Goal: Task Accomplishment & Management: Use online tool/utility

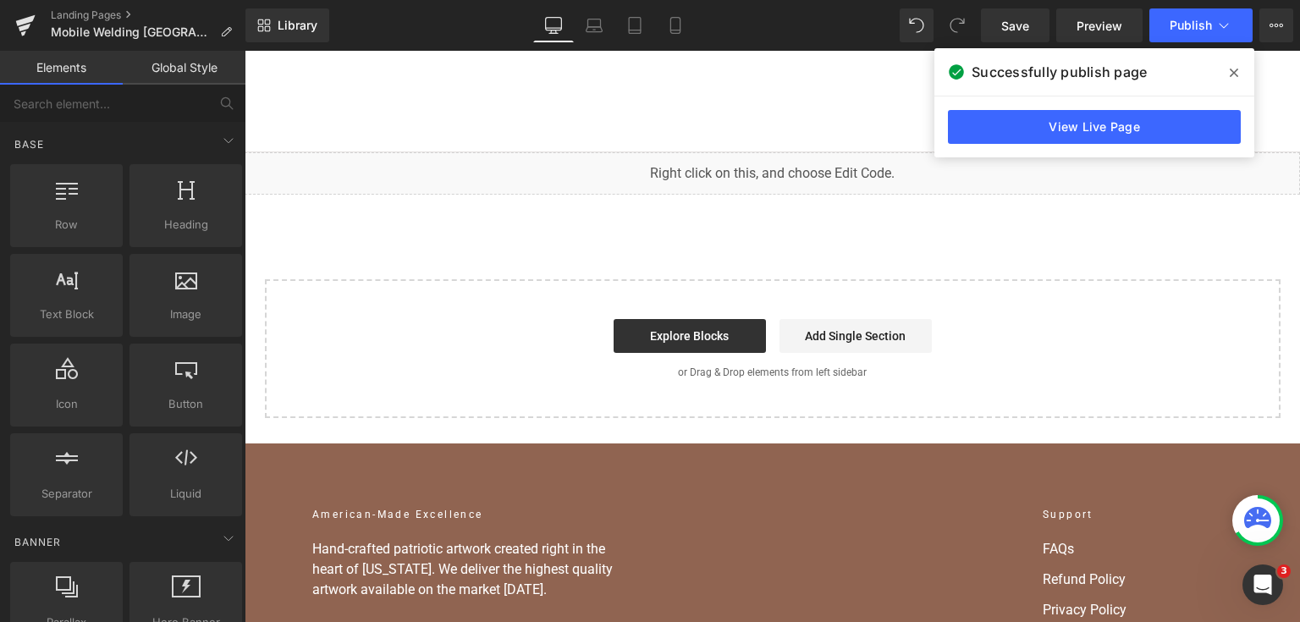
scroll to position [8522, 0]
click at [1063, 131] on link "View Live Page" at bounding box center [1094, 127] width 293 height 34
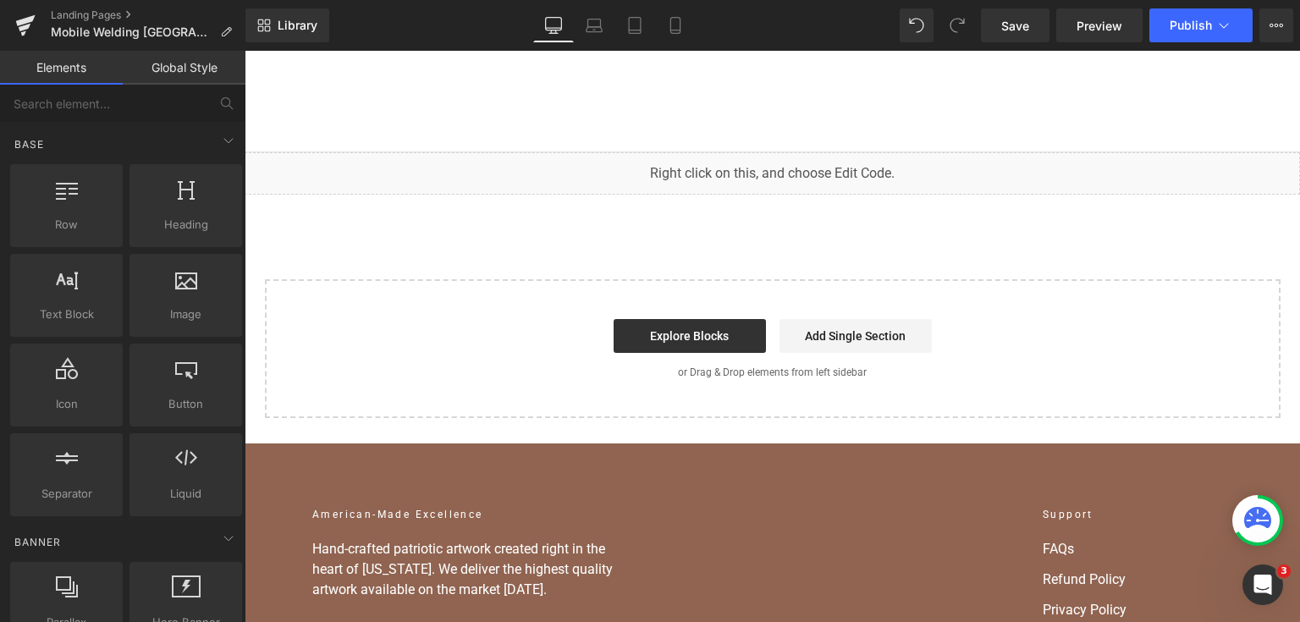
drag, startPoint x: 535, startPoint y: 168, endPoint x: 1440, endPoint y: 359, distance: 925.5
click at [525, 0] on div "You are previewing how the will restyle your page. You can not edit Elements in…" at bounding box center [650, 0] width 1300 height 0
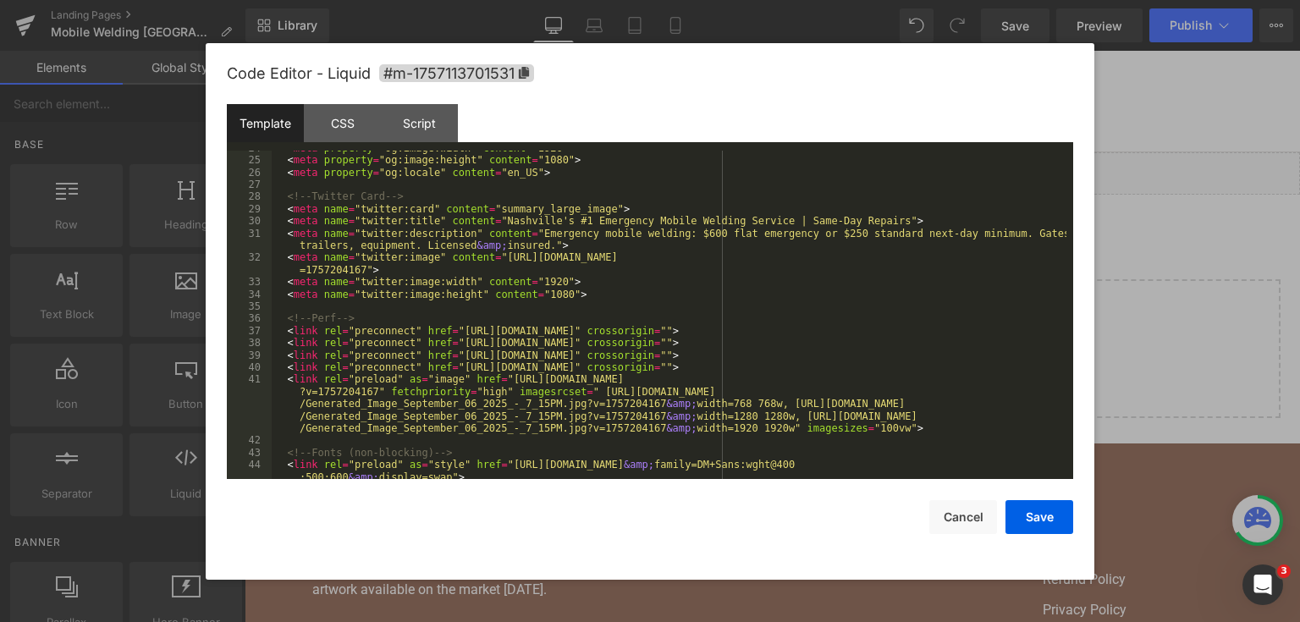
click at [1196, 307] on div at bounding box center [650, 311] width 1300 height 622
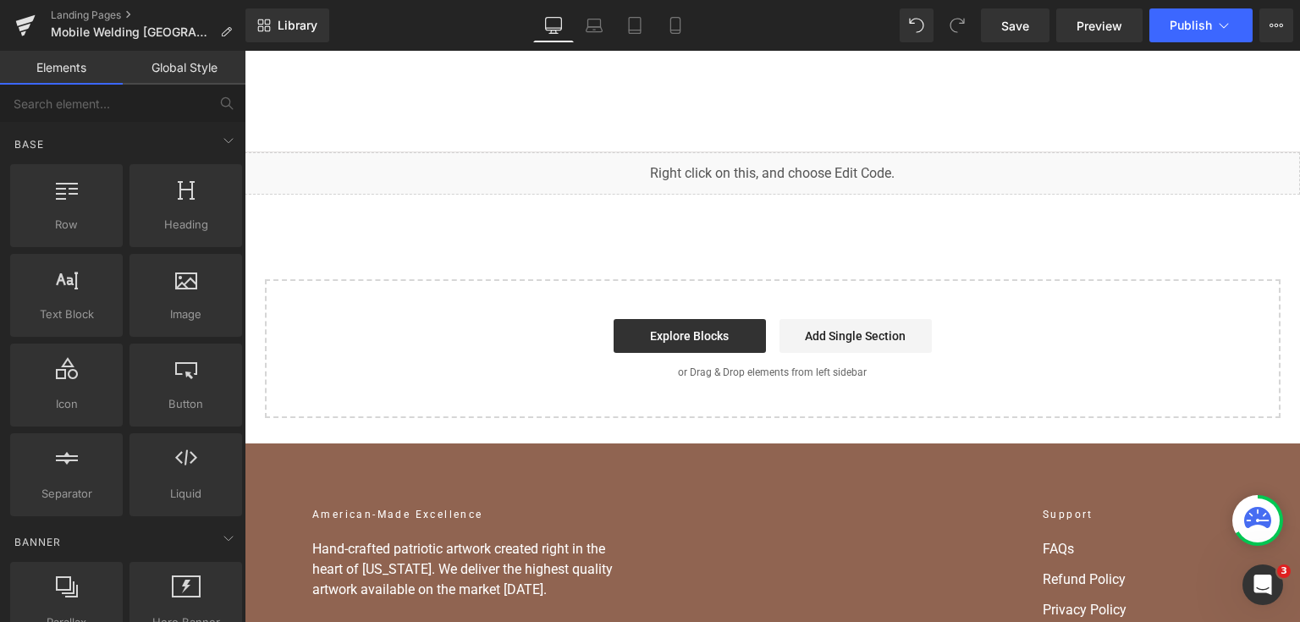
scroll to position [325, 0]
click at [526, 0] on div "You are previewing how the will restyle your page. You can not edit Elements in…" at bounding box center [650, 0] width 1300 height 0
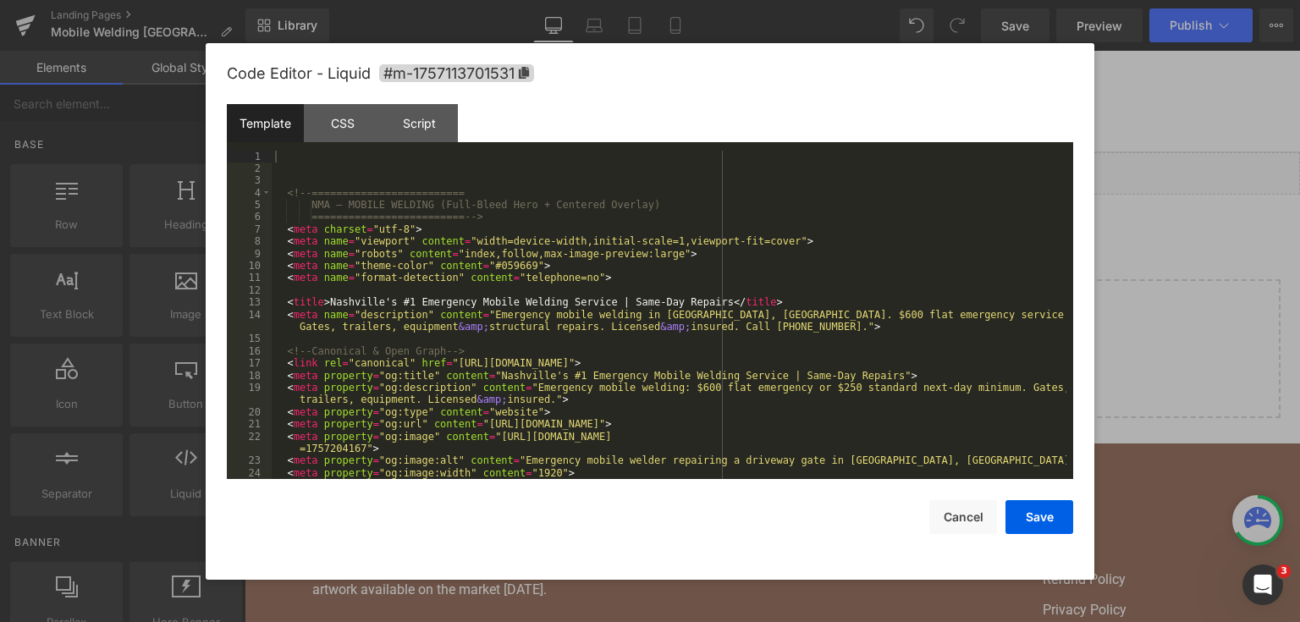
click at [553, 271] on div "<!-- ========================= NMA — MOBILE WELDING (Full-Bleed Hero + Centered…" at bounding box center [669, 328] width 795 height 354
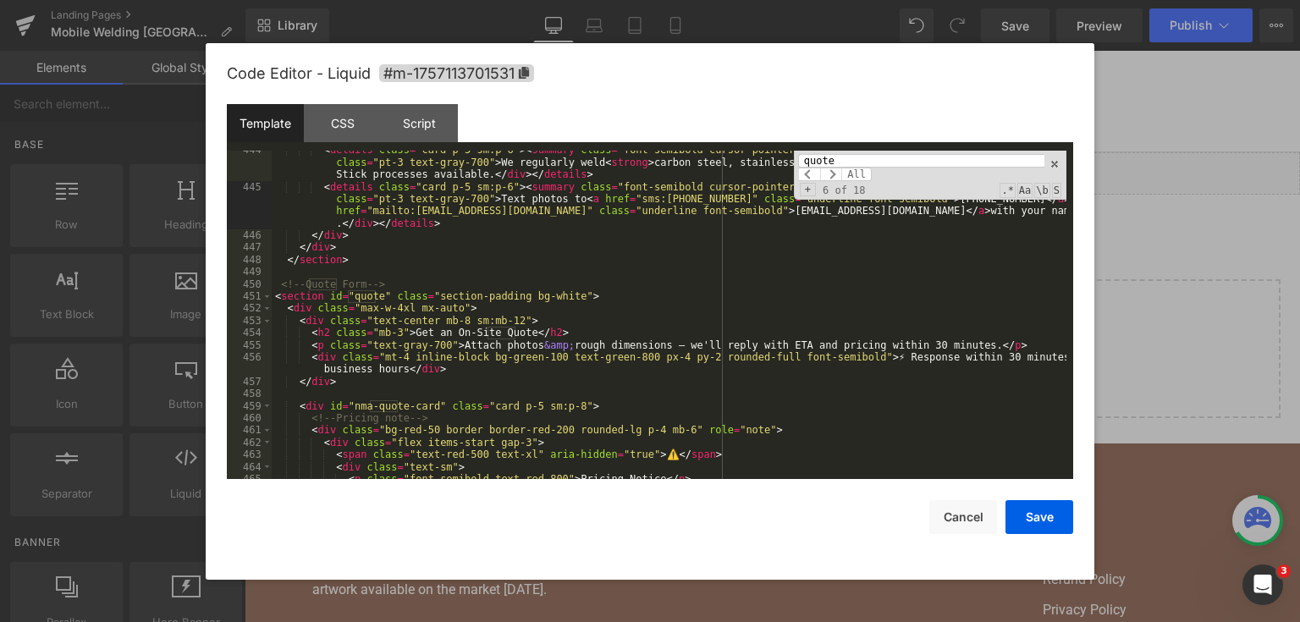
type input "quote"
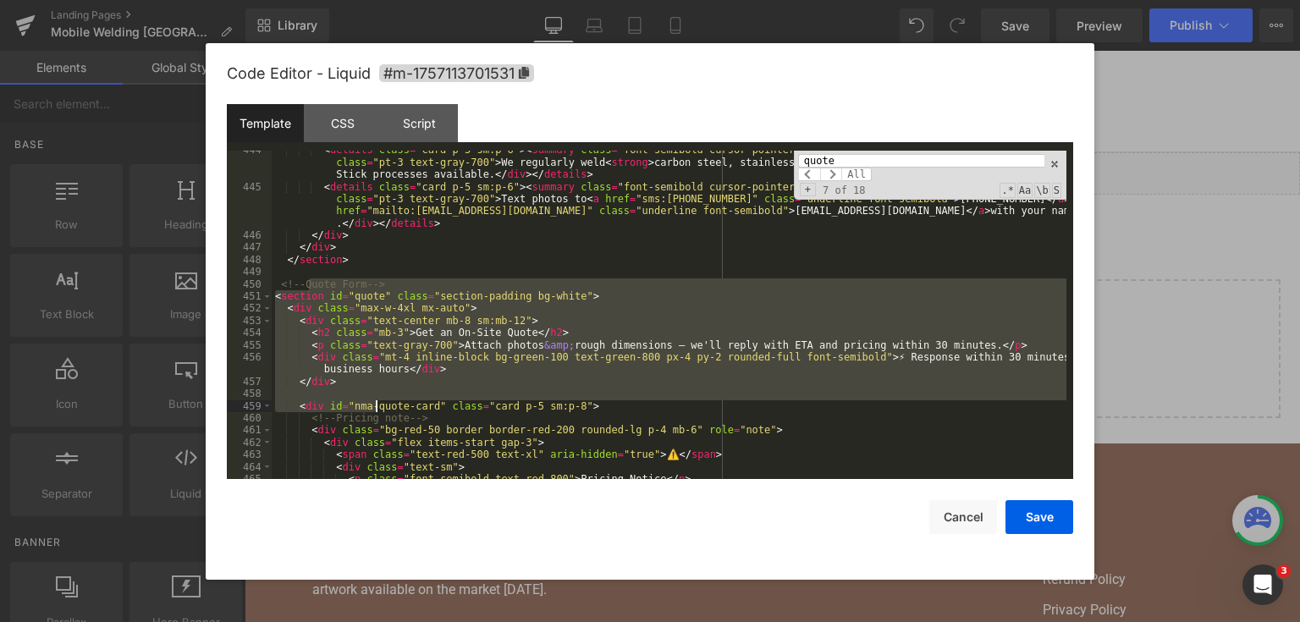
drag, startPoint x: 335, startPoint y: 335, endPoint x: 377, endPoint y: 401, distance: 78.0
click at [377, 401] on div "< details class = "card p-5 sm:p-6" > < summary class = "font-semibold cursor-p…" at bounding box center [669, 332] width 795 height 377
click at [372, 366] on div "< details class = "card p-5 sm:p-6" > < summary class = "font-semibold cursor-p…" at bounding box center [669, 315] width 795 height 329
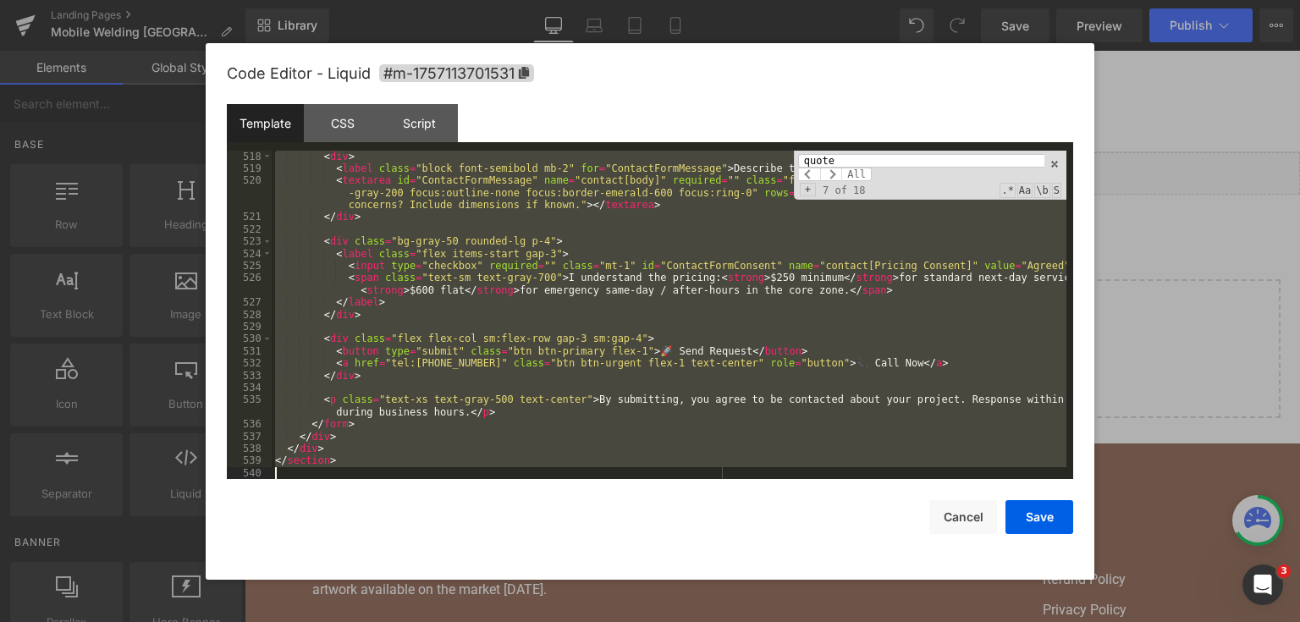
scroll to position [7775, 0]
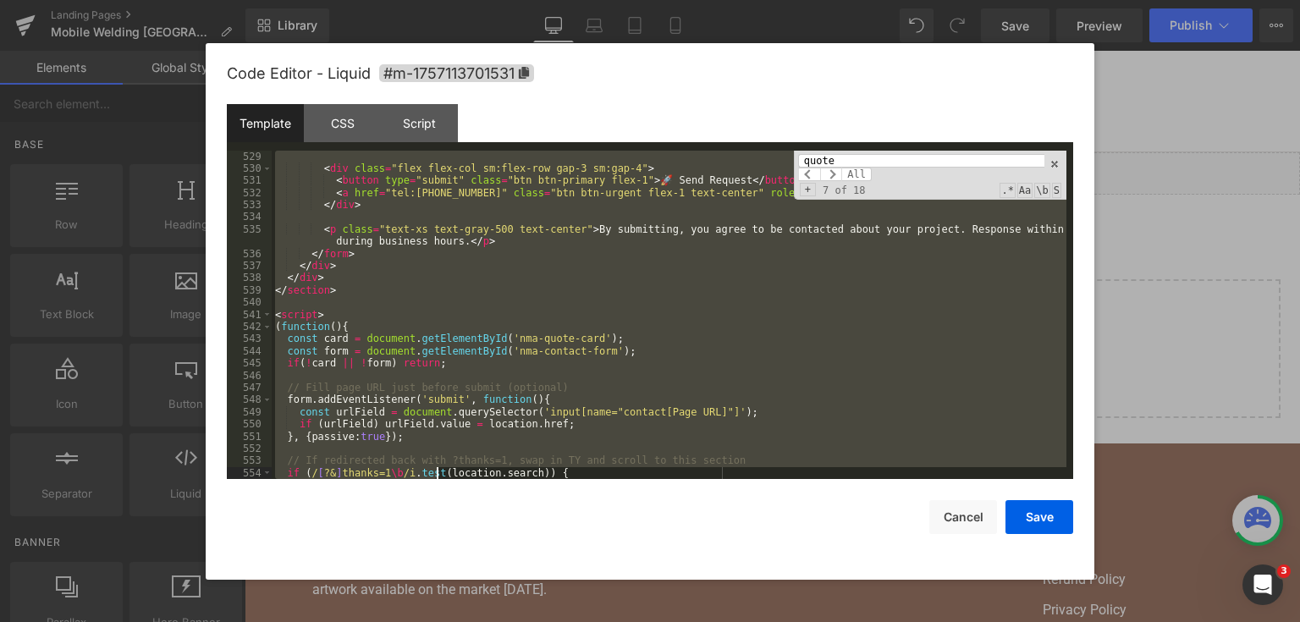
drag, startPoint x: 278, startPoint y: 284, endPoint x: 438, endPoint y: 487, distance: 257.9
click at [438, 487] on div "Code Editor - Liquid #m-1757113701531 Template CSS Script Data 529 530 531 532 …" at bounding box center [650, 311] width 846 height 537
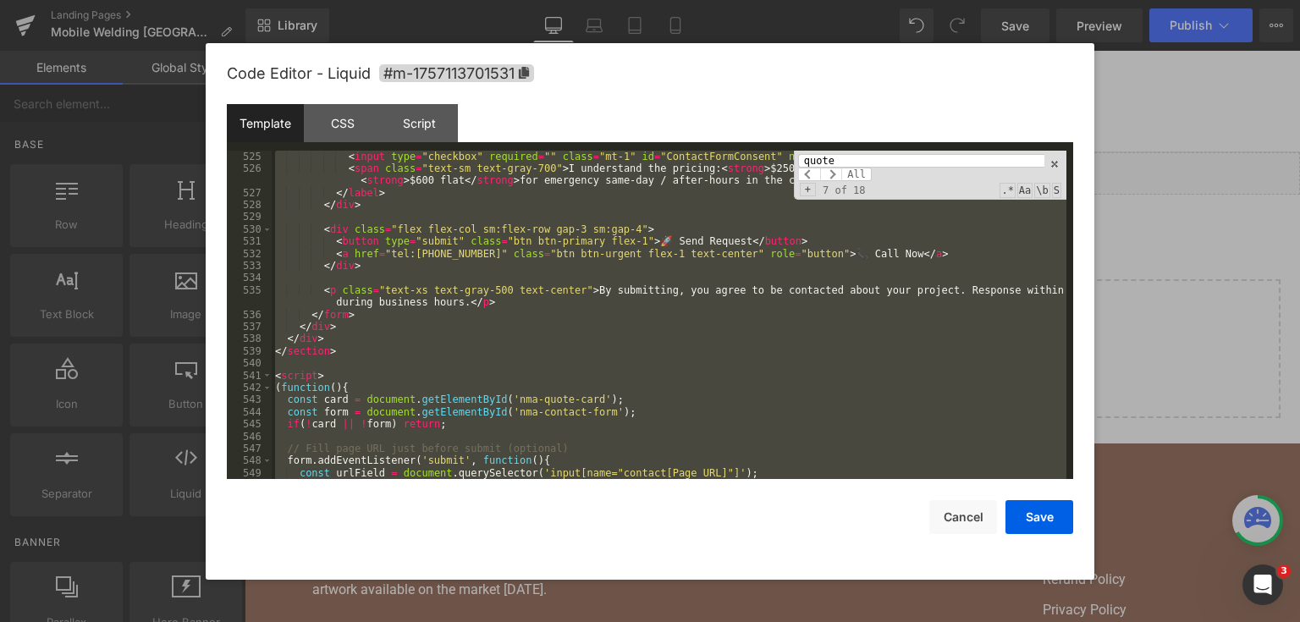
scroll to position [7762, 0]
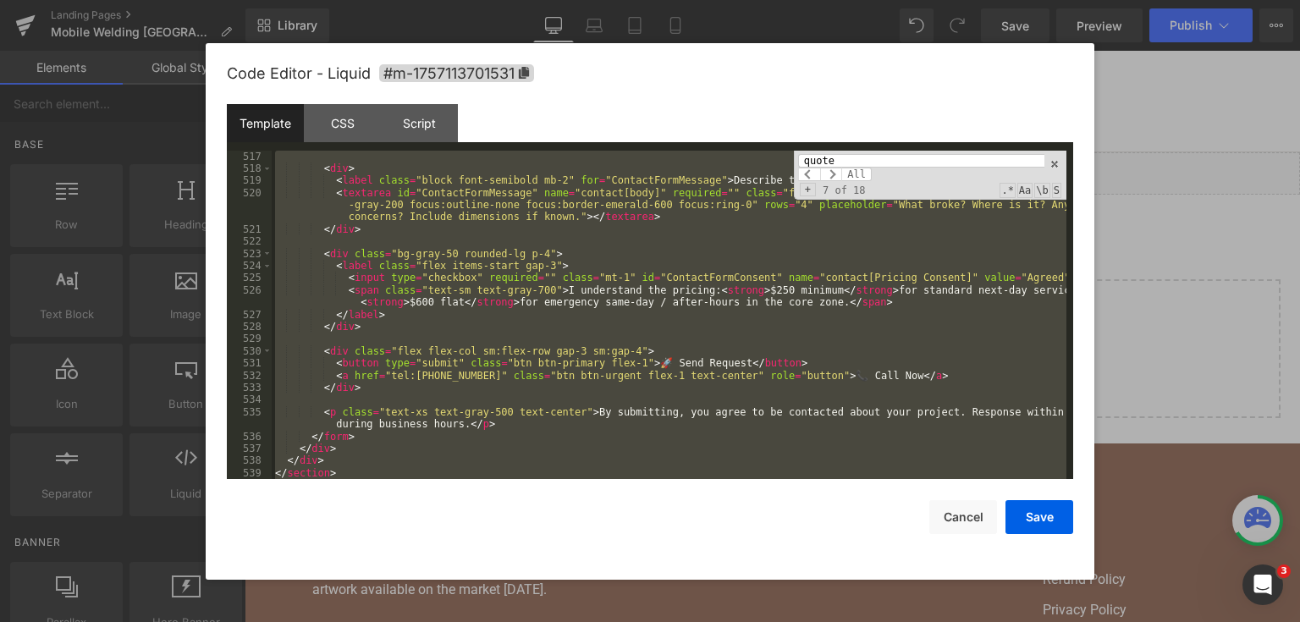
click at [1198, 219] on div at bounding box center [650, 311] width 1300 height 622
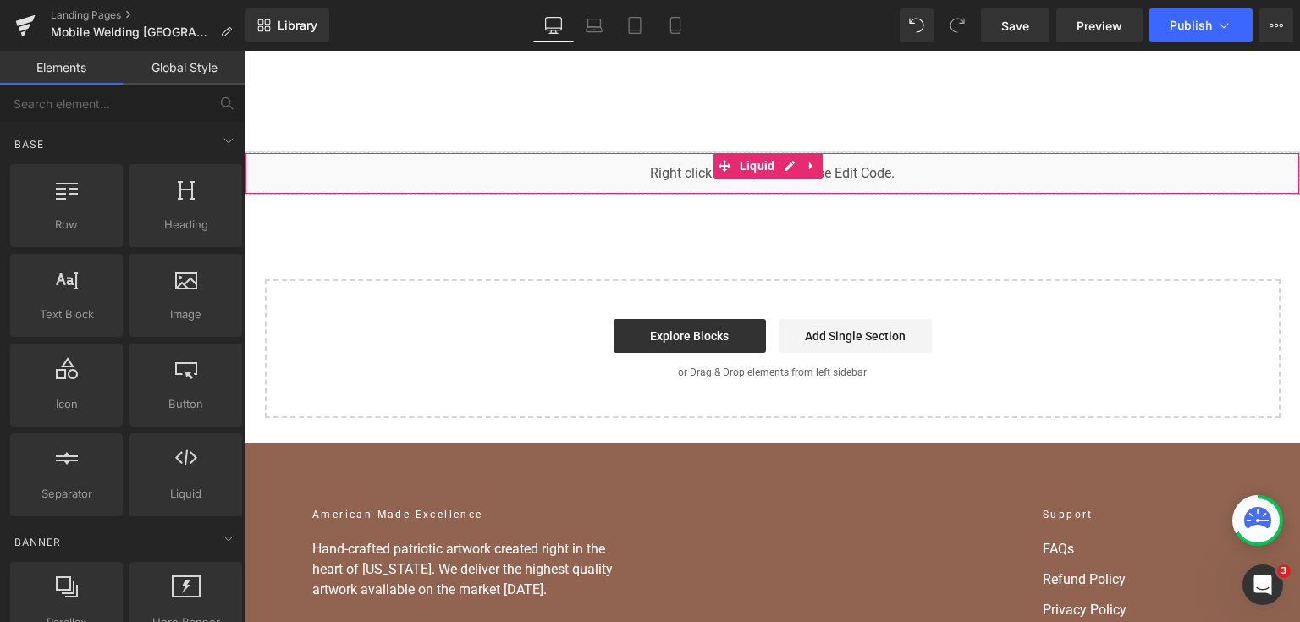
click at [790, 0] on div "You are previewing how the will restyle your page. You can not edit Elements in…" at bounding box center [650, 0] width 1300 height 0
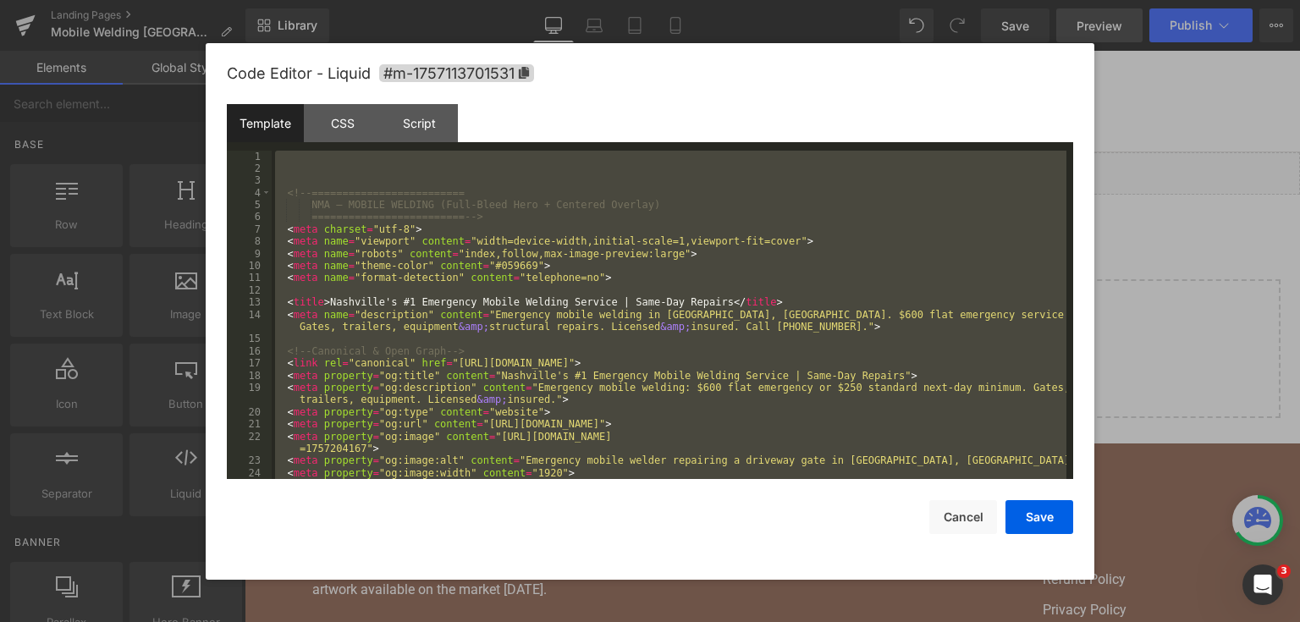
click at [1137, 230] on div at bounding box center [650, 311] width 1300 height 622
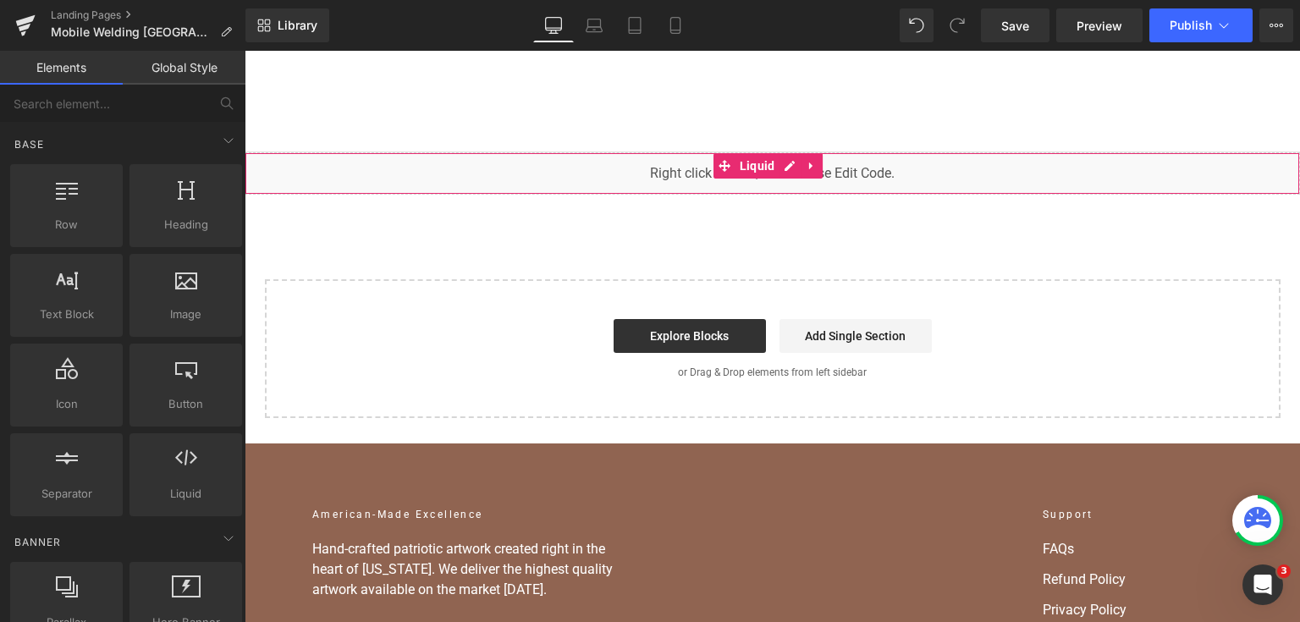
click at [530, 0] on div "You are previewing how the will restyle your page. You can not edit Elements in…" at bounding box center [650, 0] width 1300 height 0
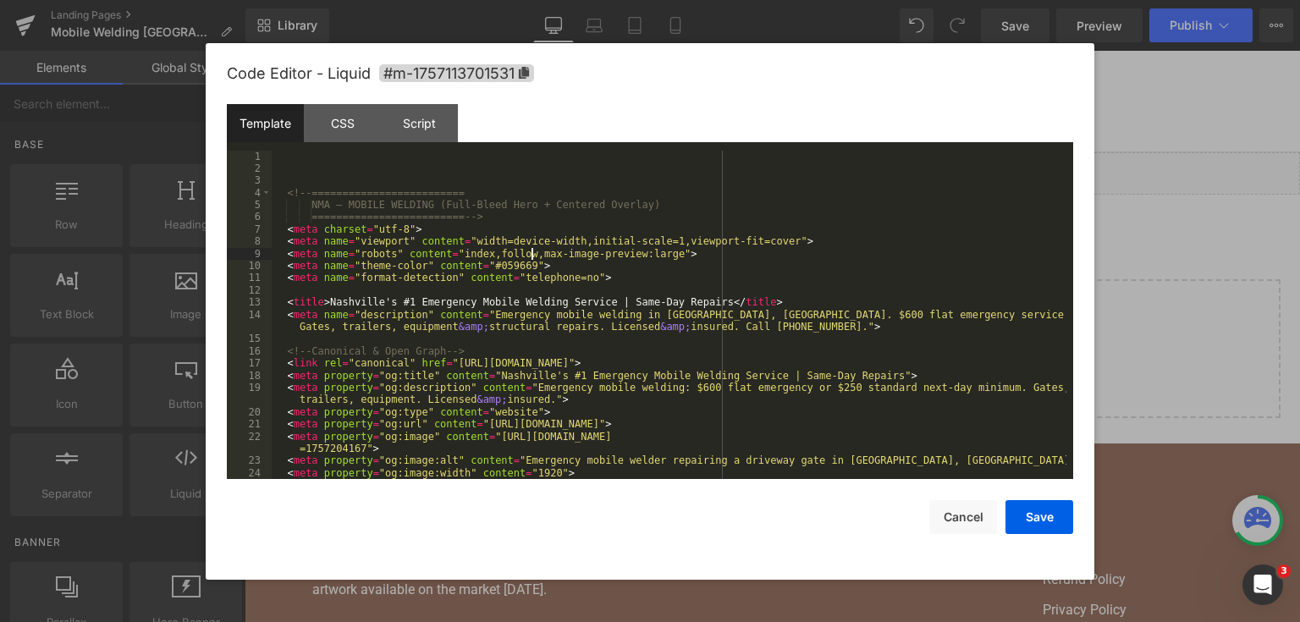
drag, startPoint x: 531, startPoint y: 252, endPoint x: 465, endPoint y: 415, distance: 175.7
click at [465, 415] on div "<!-- ========================= NMA — MOBILE WELDING (Full-Bleed Hero + Centered…" at bounding box center [669, 328] width 795 height 354
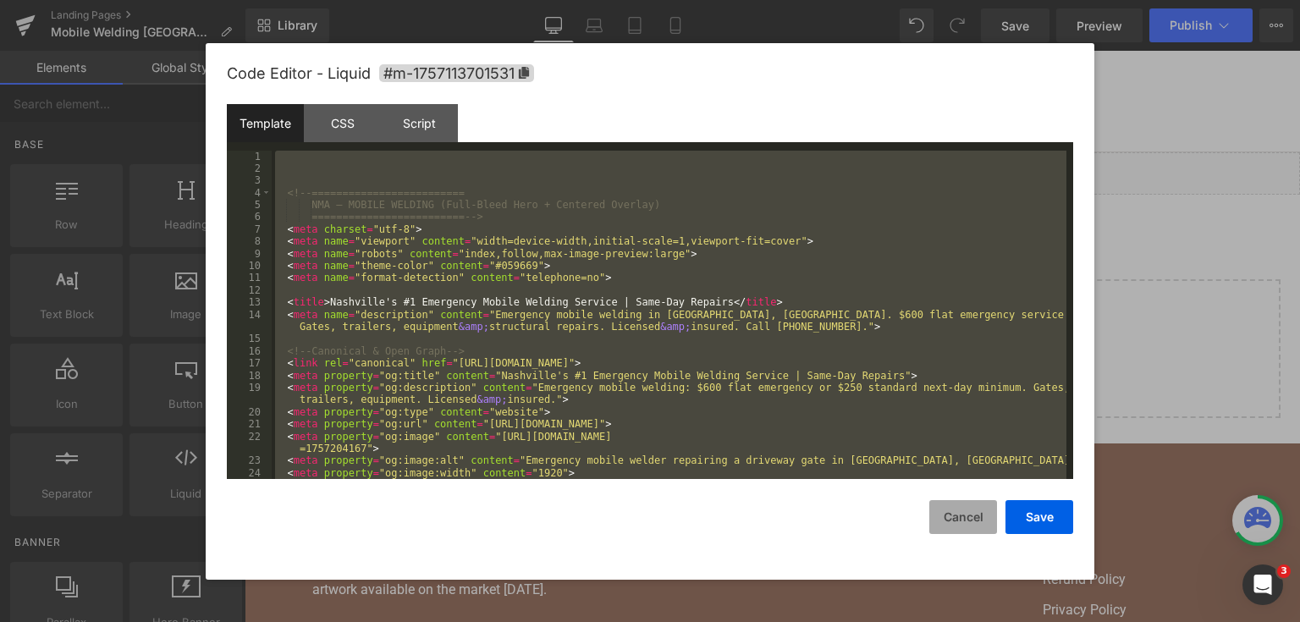
click at [945, 519] on button "Cancel" at bounding box center [963, 517] width 68 height 34
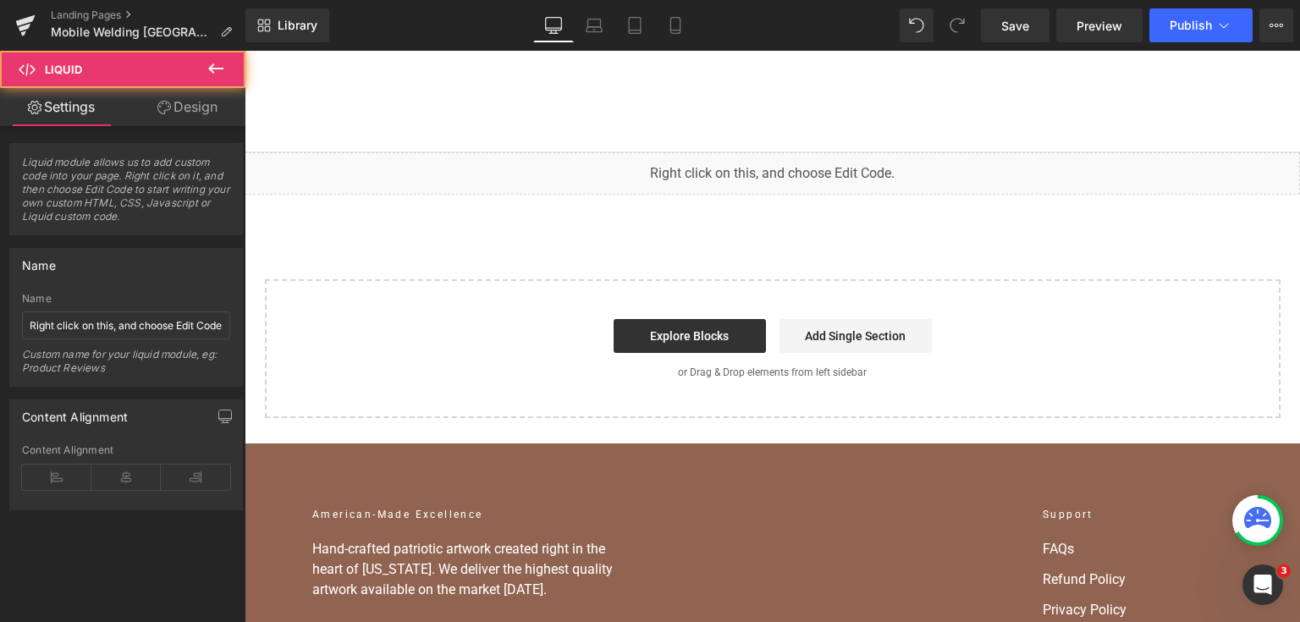
click at [628, 173] on div "Liquid" at bounding box center [772, 173] width 1055 height 42
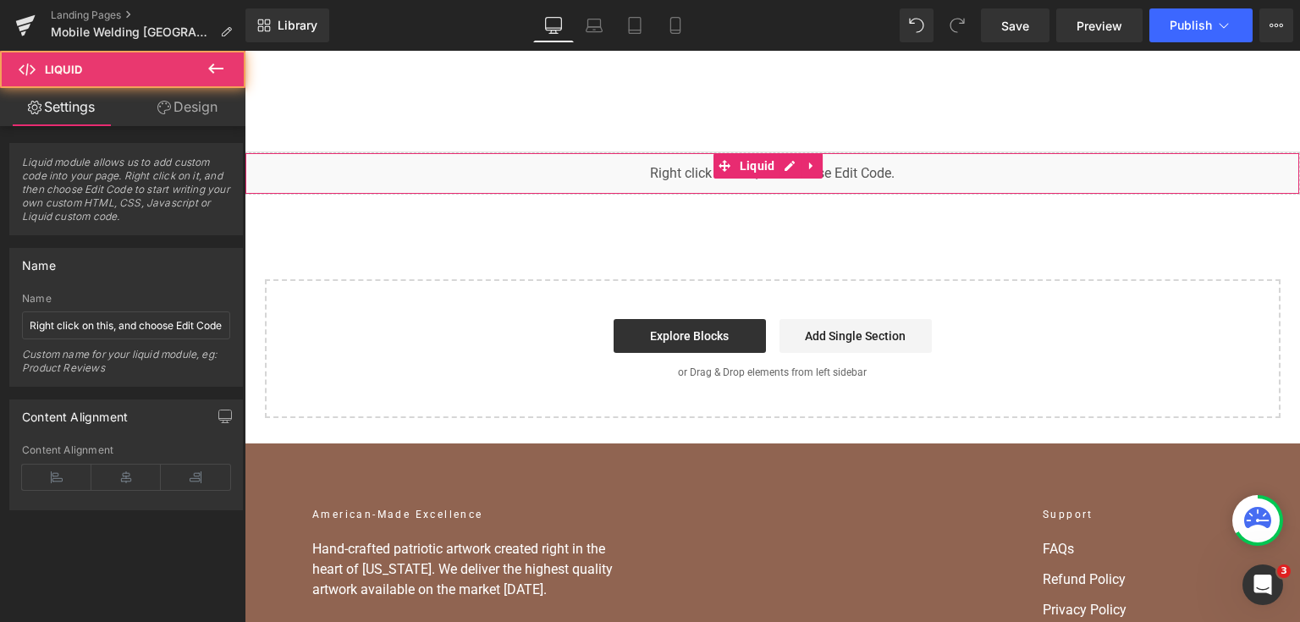
click at [621, 0] on div "You are previewing how the will restyle your page. You can not edit Elements in…" at bounding box center [650, 0] width 1300 height 0
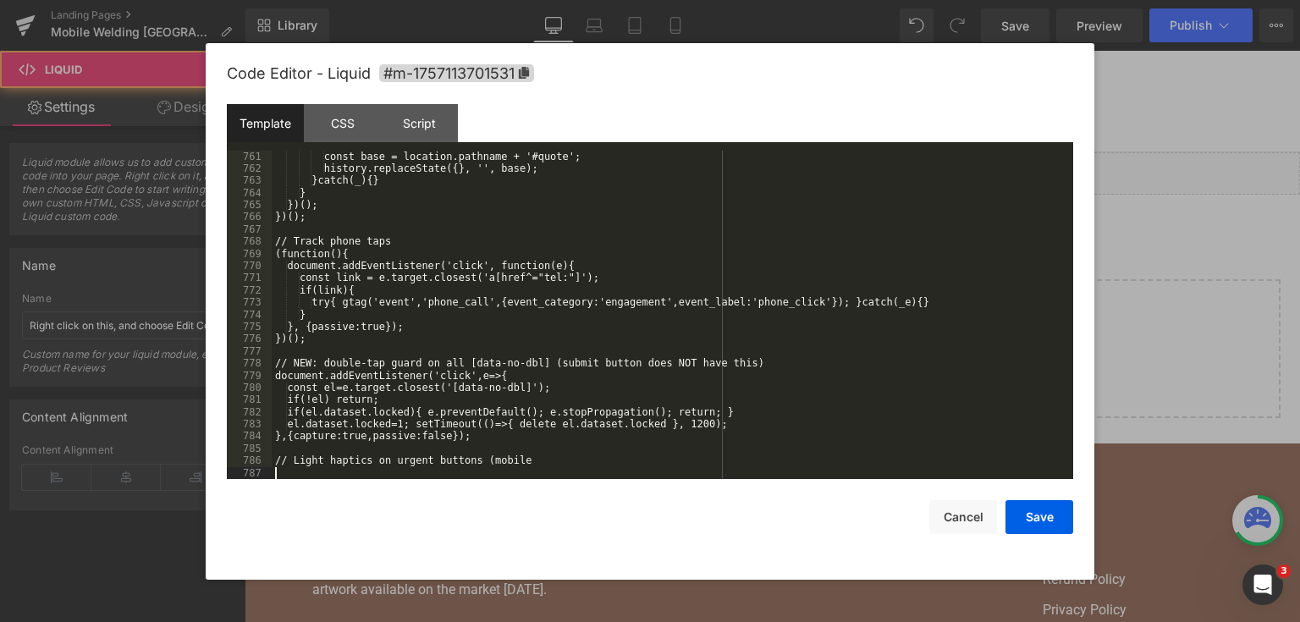
click at [546, 468] on div "const base = location.pathname + '#quote'; history.replaceState({}, '', base); …" at bounding box center [669, 328] width 795 height 354
drag, startPoint x: 528, startPoint y: 466, endPoint x: 274, endPoint y: 447, distance: 254.6
click at [274, 447] on div "const base = location.pathname + '#quote'; history.replaceState({}, '', base); …" at bounding box center [669, 328] width 795 height 354
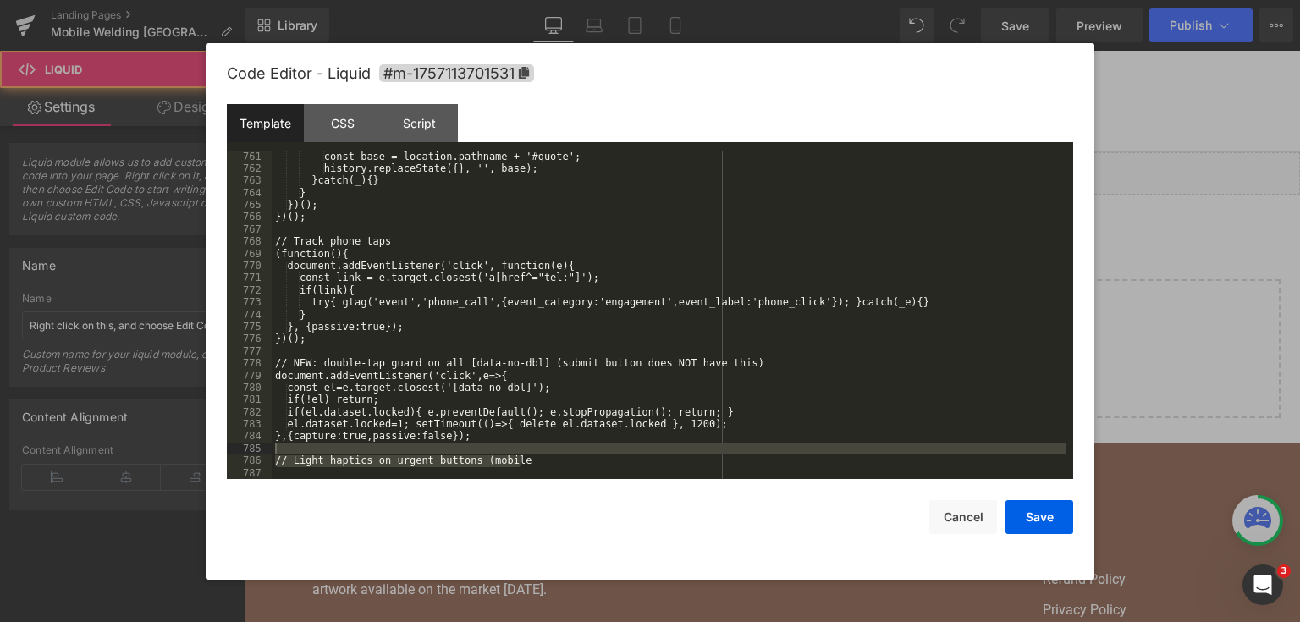
click at [308, 465] on div "const base = location.pathname + '#quote'; history.replaceState({}, '', base); …" at bounding box center [669, 315] width 795 height 329
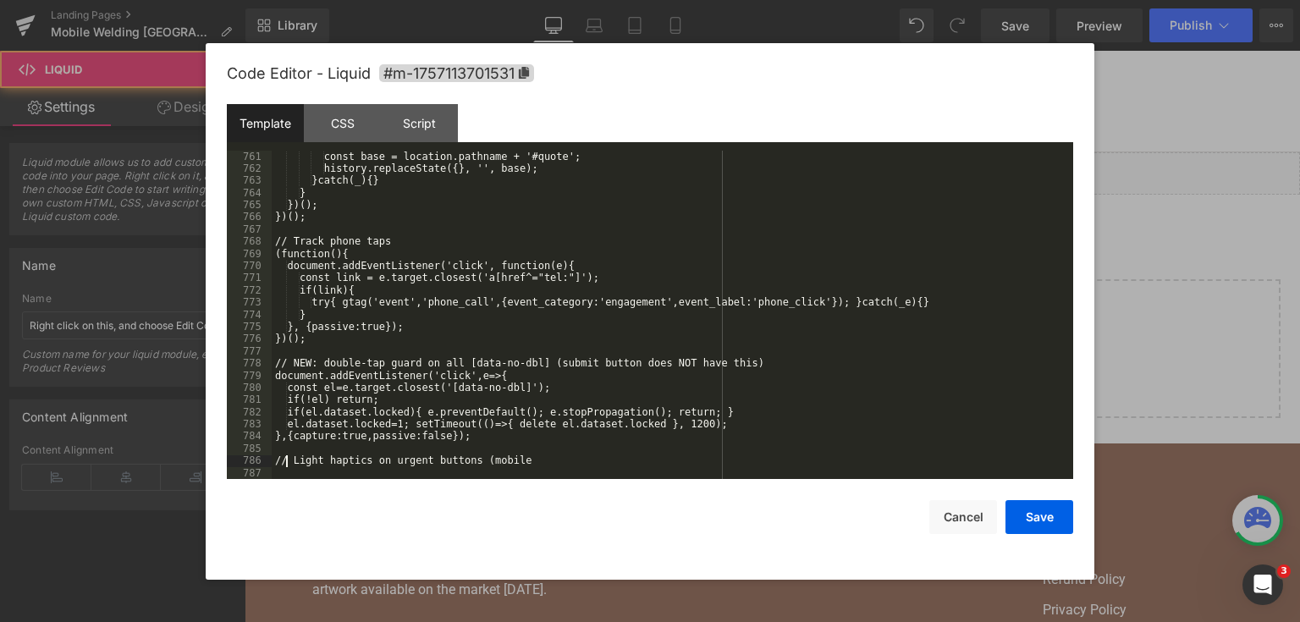
drag, startPoint x: 284, startPoint y: 459, endPoint x: 583, endPoint y: 474, distance: 300.0
click at [583, 474] on div "const base = location.pathname + '#quote'; history.replaceState({}, '', base); …" at bounding box center [669, 328] width 795 height 354
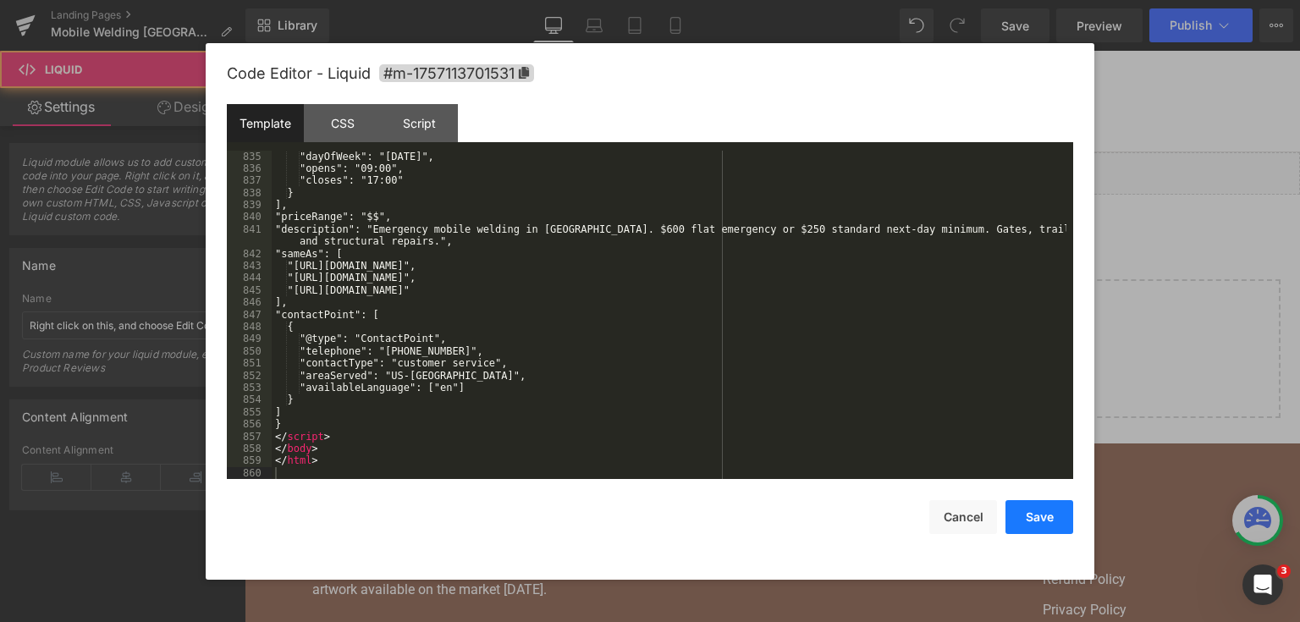
click at [1040, 515] on button "Save" at bounding box center [1039, 517] width 68 height 34
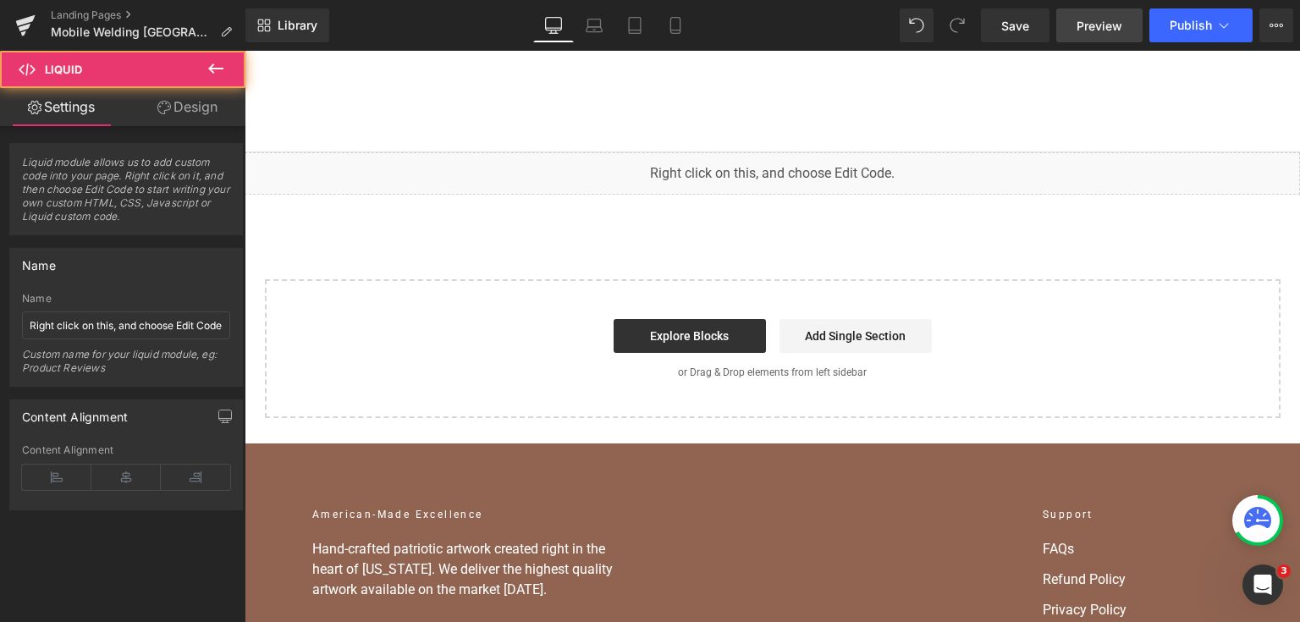
click at [1032, 16] on link "Save" at bounding box center [1015, 25] width 69 height 34
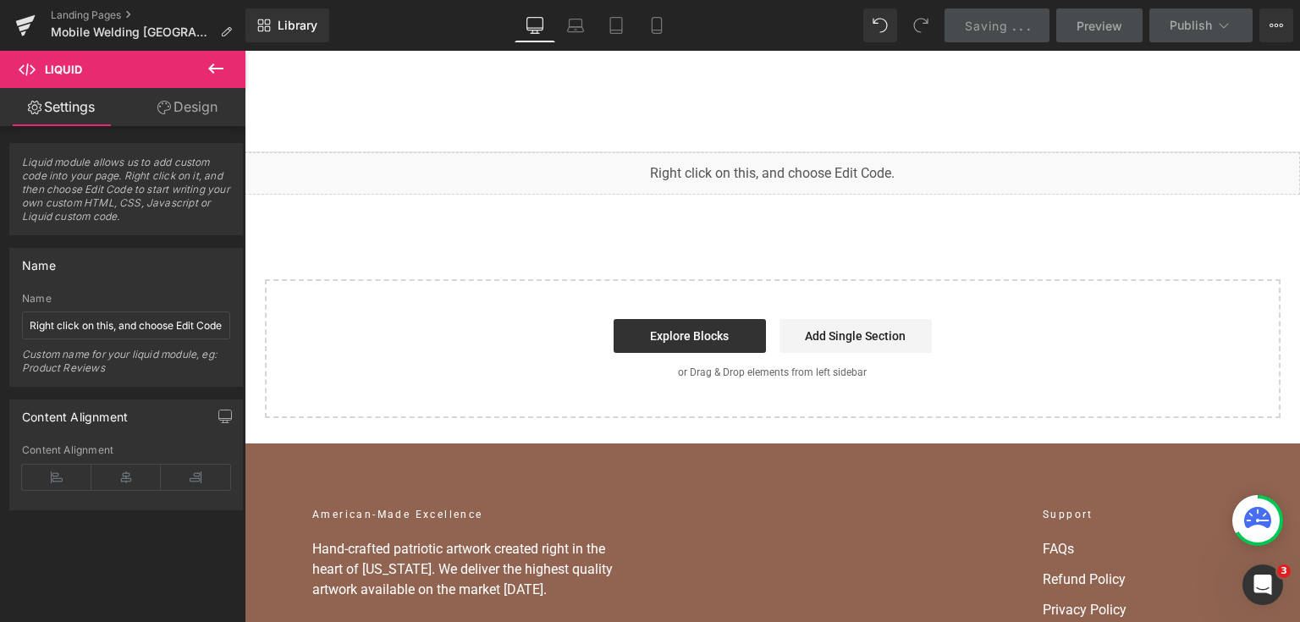
scroll to position [11760, 0]
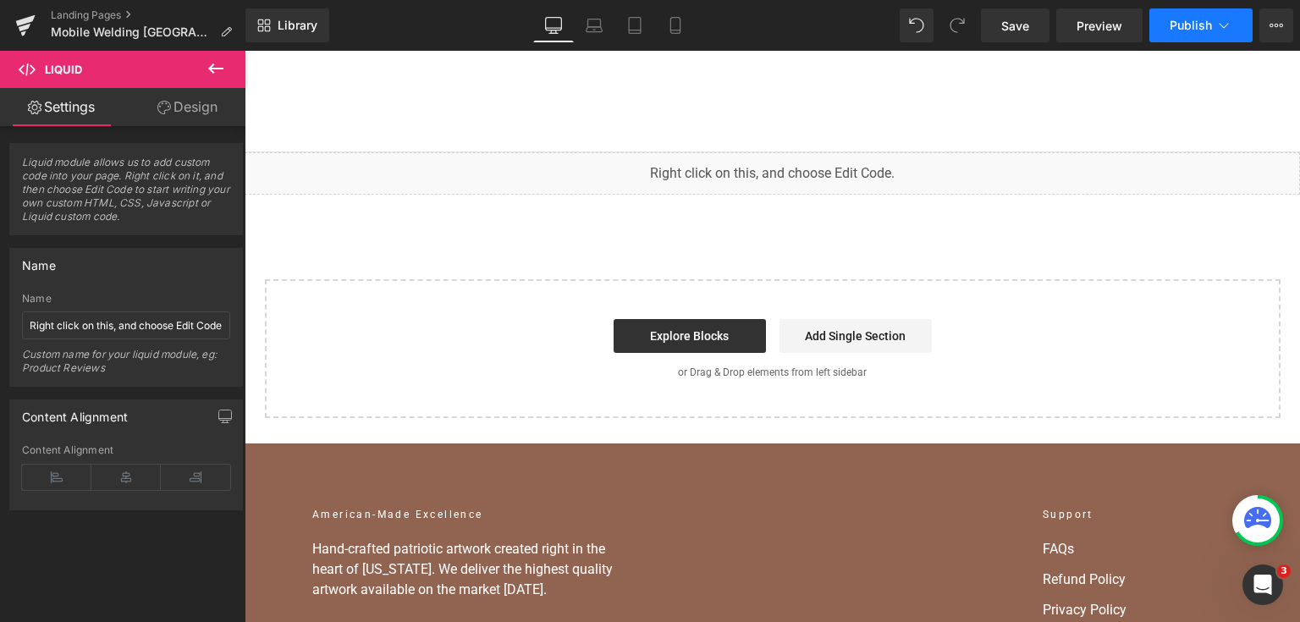
click at [1192, 23] on span "Publish" at bounding box center [1191, 26] width 42 height 14
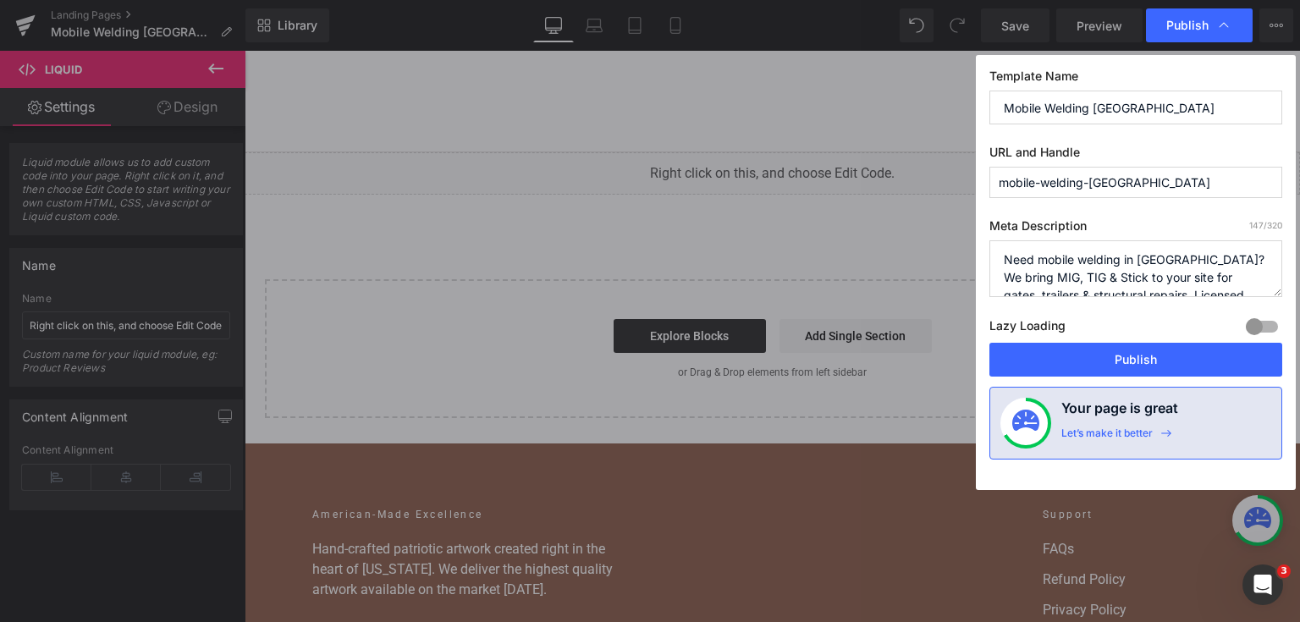
click at [1038, 366] on button "Publish" at bounding box center [1135, 360] width 293 height 34
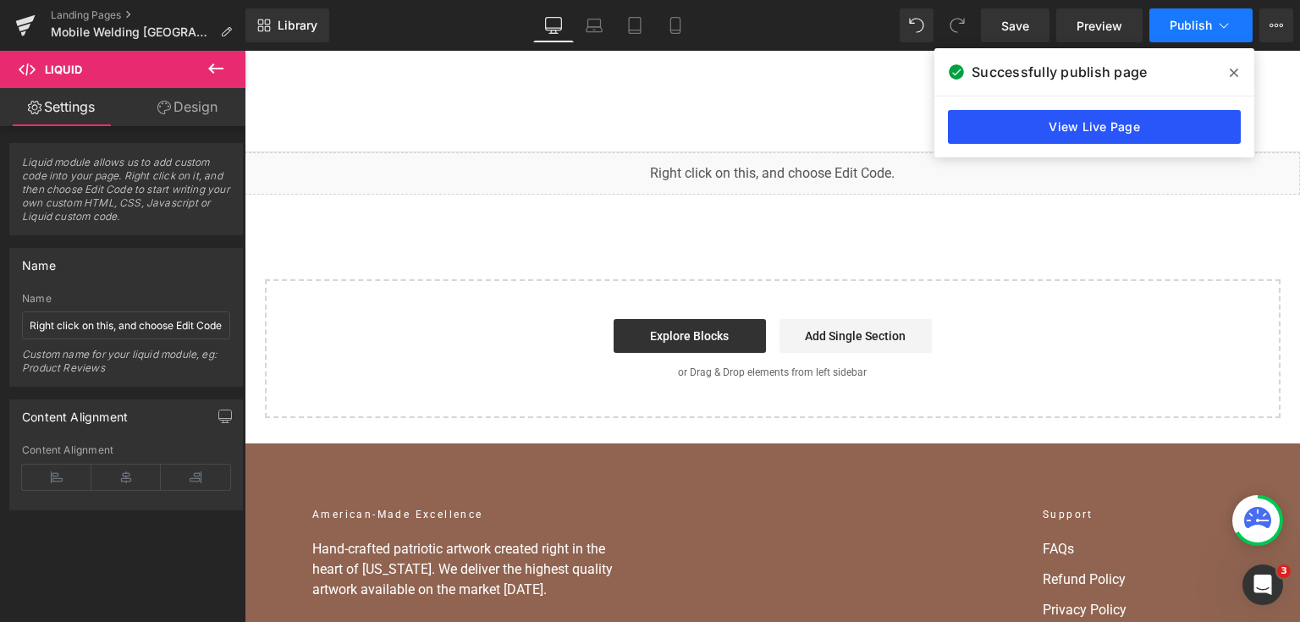
click at [1077, 127] on link "View Live Page" at bounding box center [1094, 127] width 293 height 34
